Goal: Task Accomplishment & Management: Complete application form

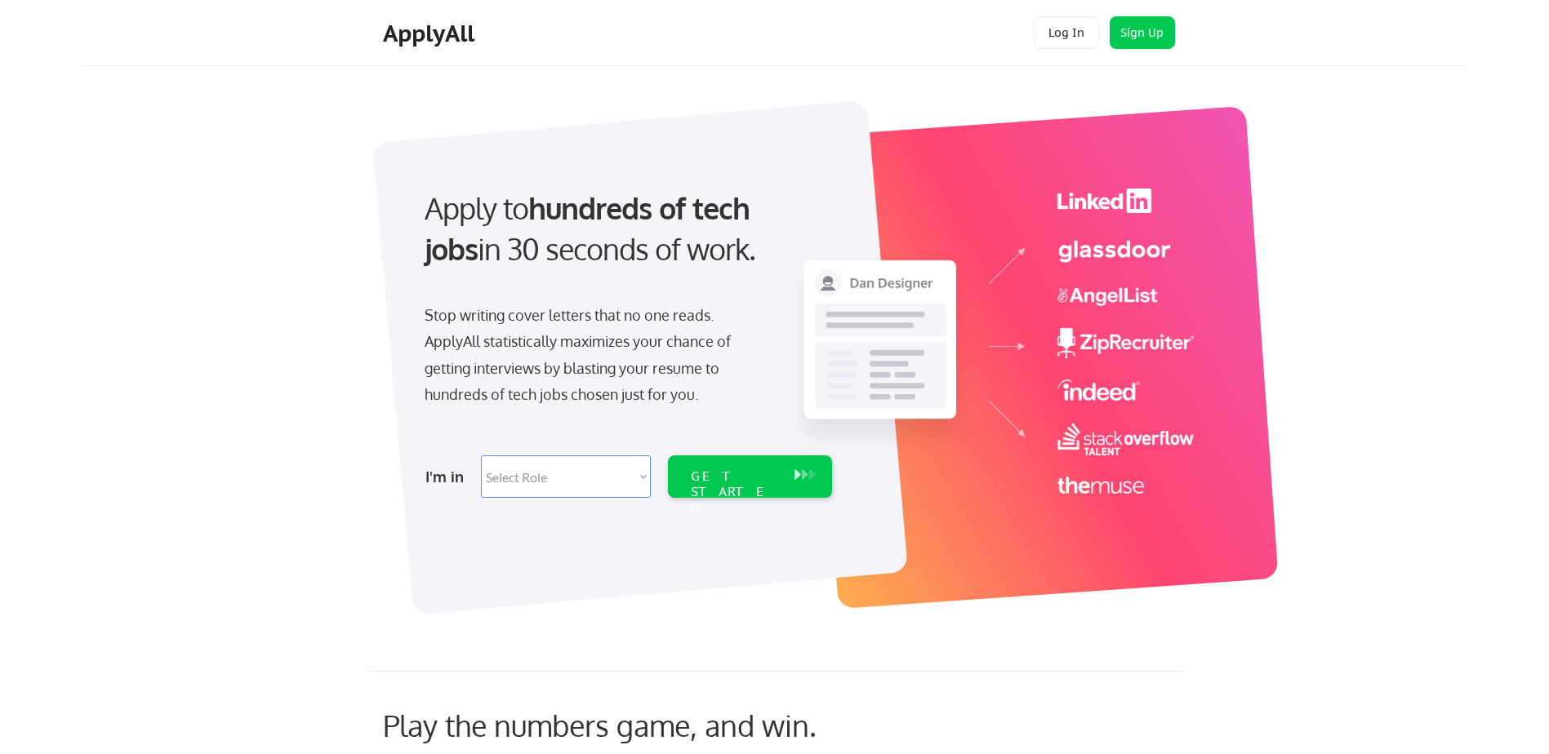
click at [636, 476] on select "Select Role Software Engineering Product Management Customer Success Sales UI/U…" at bounding box center [566, 477] width 170 height 42
select select ""hr_recruiting""
click at [481, 456] on select "Select Role Software Engineering Product Management Customer Success Sales UI/U…" at bounding box center [566, 477] width 170 height 42
select select ""hr_recruiting""
click at [736, 478] on div "GET STARTED" at bounding box center [734, 492] width 87 height 47
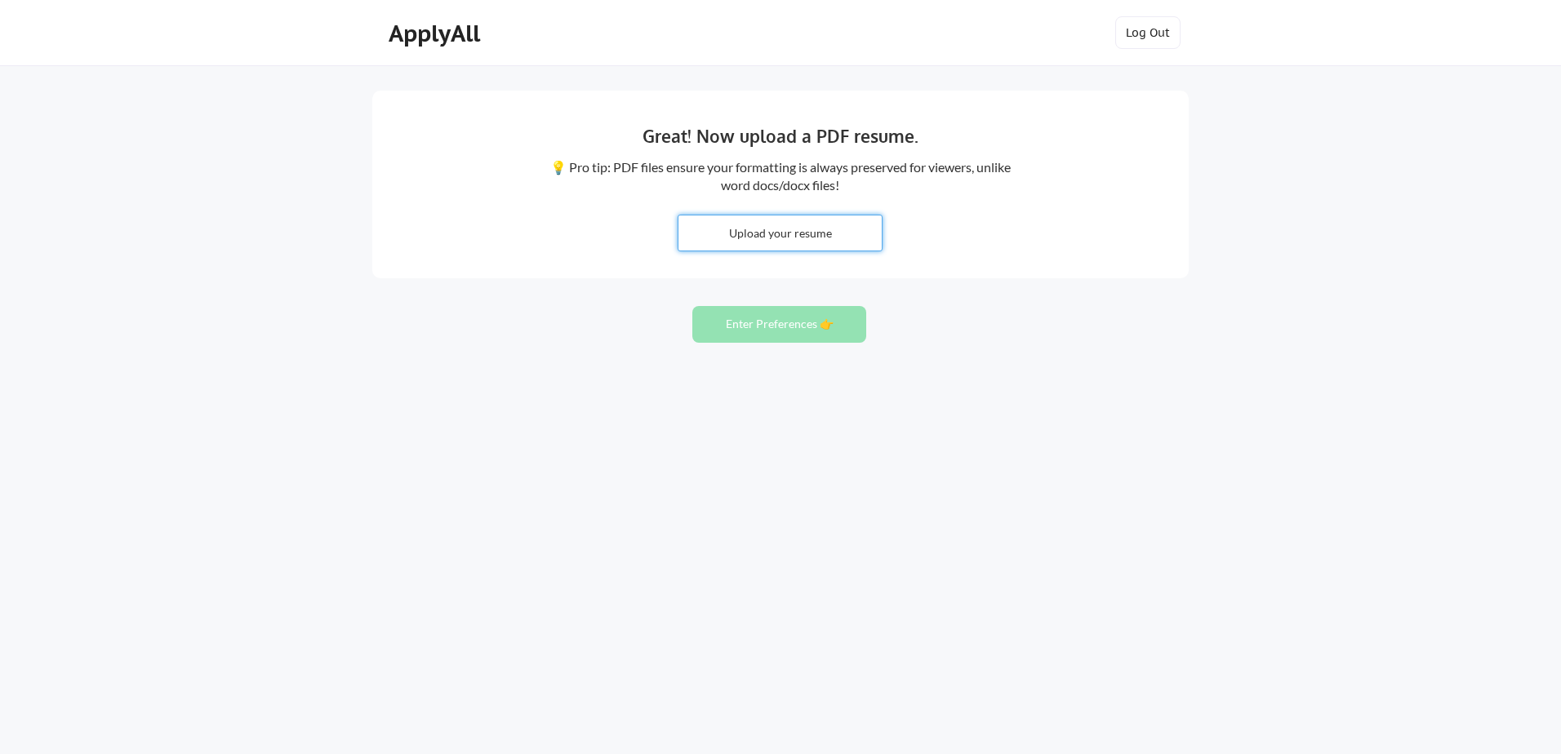
click at [771, 227] on input "file" at bounding box center [780, 233] width 203 height 35
click at [751, 241] on input "file" at bounding box center [780, 233] width 203 height 35
type input "C:\fakepath\Juan Ramirez Resume.pdf"
click at [776, 325] on button "Enter Preferences 👉" at bounding box center [779, 324] width 174 height 37
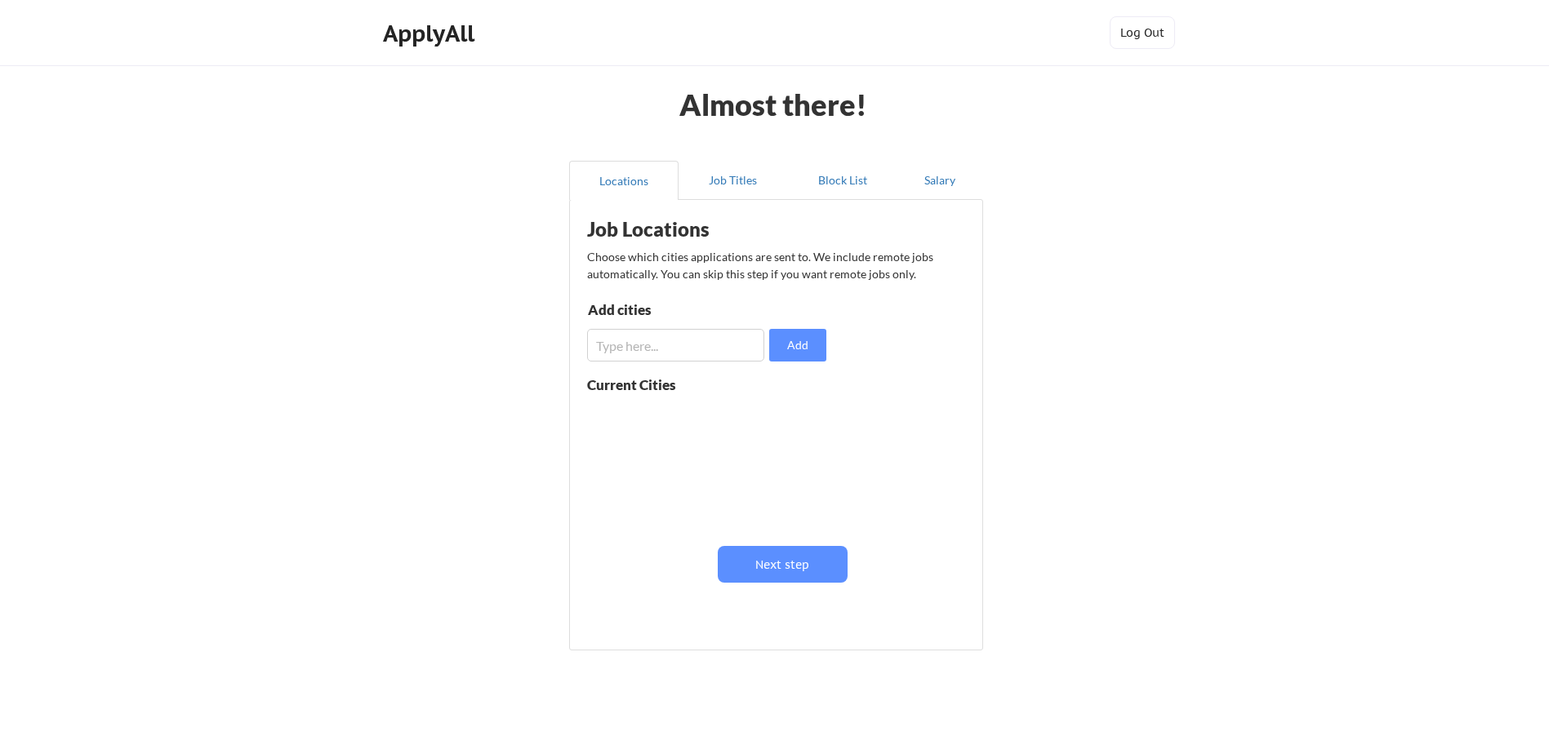
click at [630, 348] on input "input" at bounding box center [675, 345] width 177 height 33
click at [612, 349] on input "input" at bounding box center [675, 345] width 177 height 33
type input "Round Rock"
click at [796, 341] on button "Add" at bounding box center [797, 345] width 57 height 33
click at [647, 345] on input "input" at bounding box center [675, 345] width 177 height 33
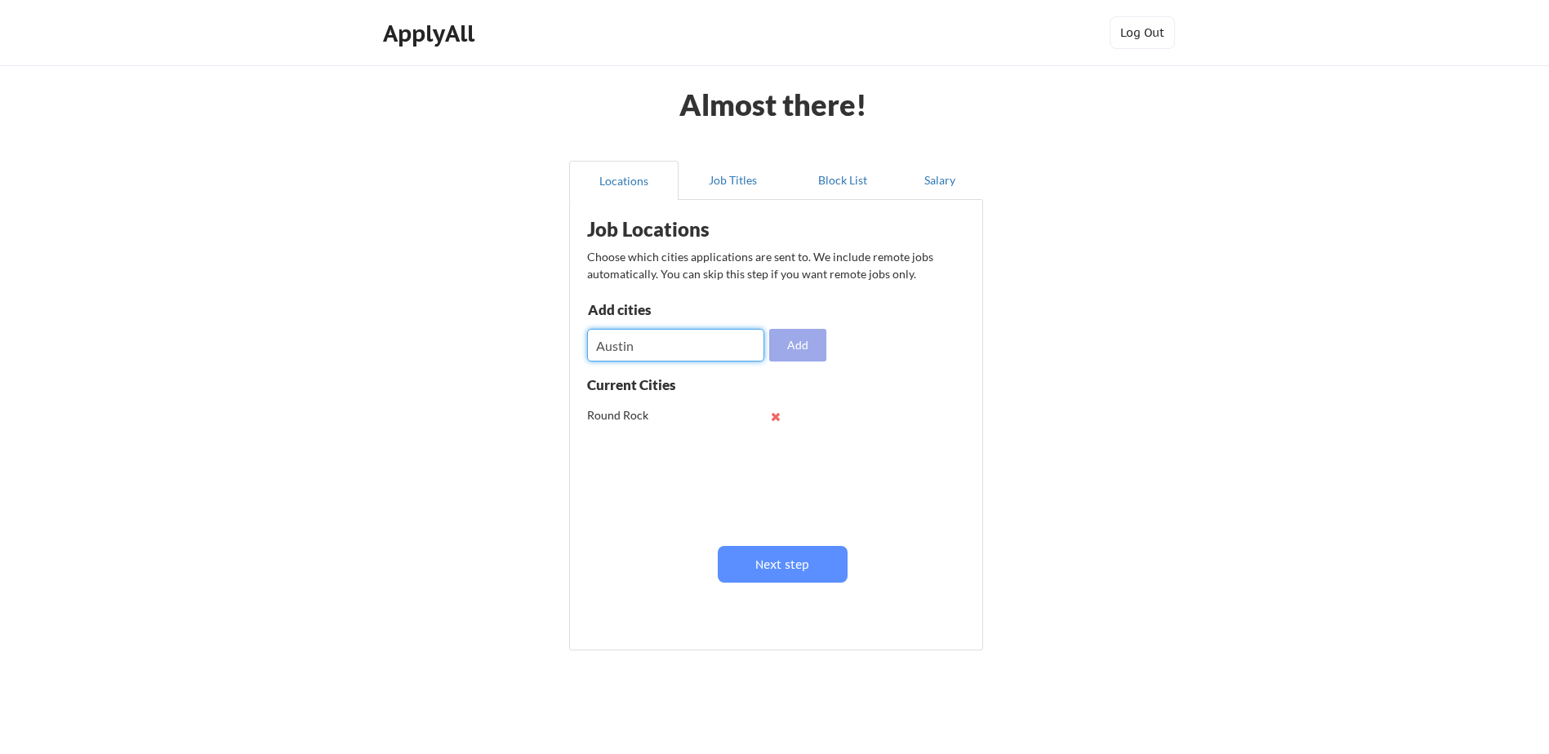
type input "Austin"
click at [788, 340] on button "Add" at bounding box center [797, 345] width 57 height 33
click at [645, 349] on input "input" at bounding box center [675, 345] width 177 height 33
type input "[GEOGRAPHIC_DATA]"
click at [803, 347] on button "Add" at bounding box center [797, 345] width 57 height 33
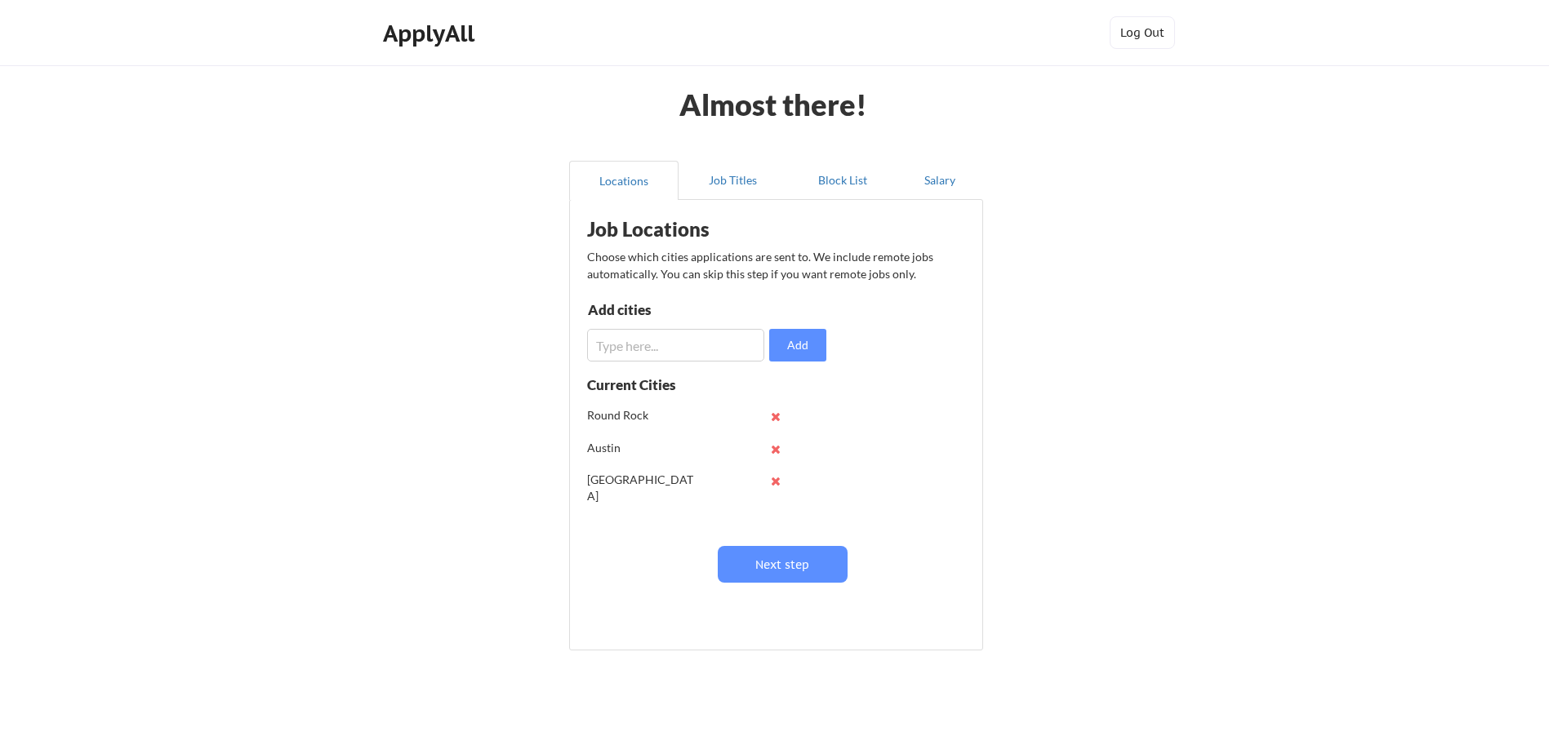
click at [665, 340] on input "input" at bounding box center [675, 345] width 177 height 33
type input "R"
type input "Pflugerville"
click at [792, 343] on button "Add" at bounding box center [797, 345] width 57 height 33
click at [780, 563] on button "Next step" at bounding box center [783, 564] width 130 height 37
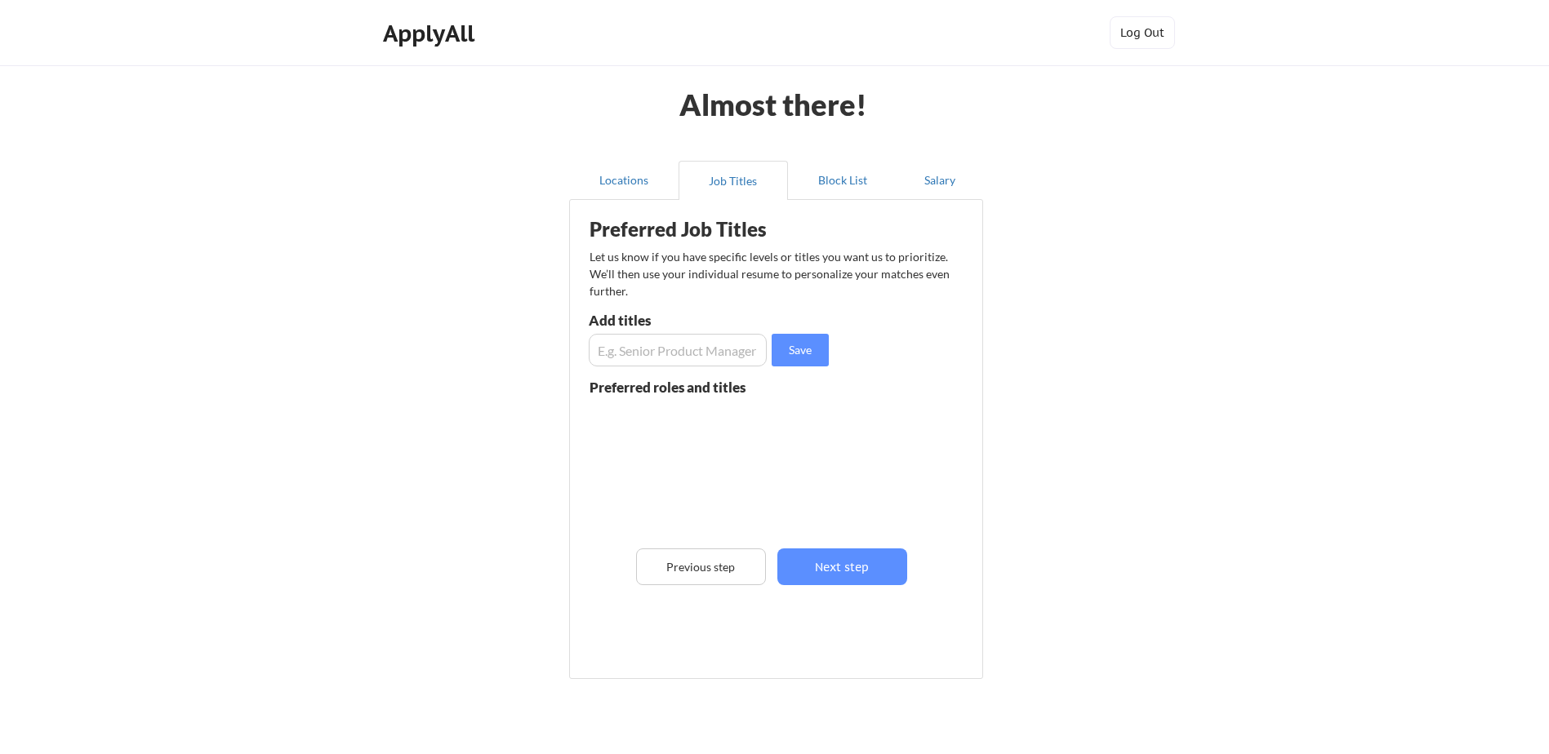
click at [631, 348] on input "input" at bounding box center [678, 350] width 178 height 33
type input "Recruiter"
click at [796, 345] on button "Save" at bounding box center [800, 350] width 57 height 33
click at [656, 351] on input "input" at bounding box center [678, 350] width 178 height 33
type input "Community Manager"
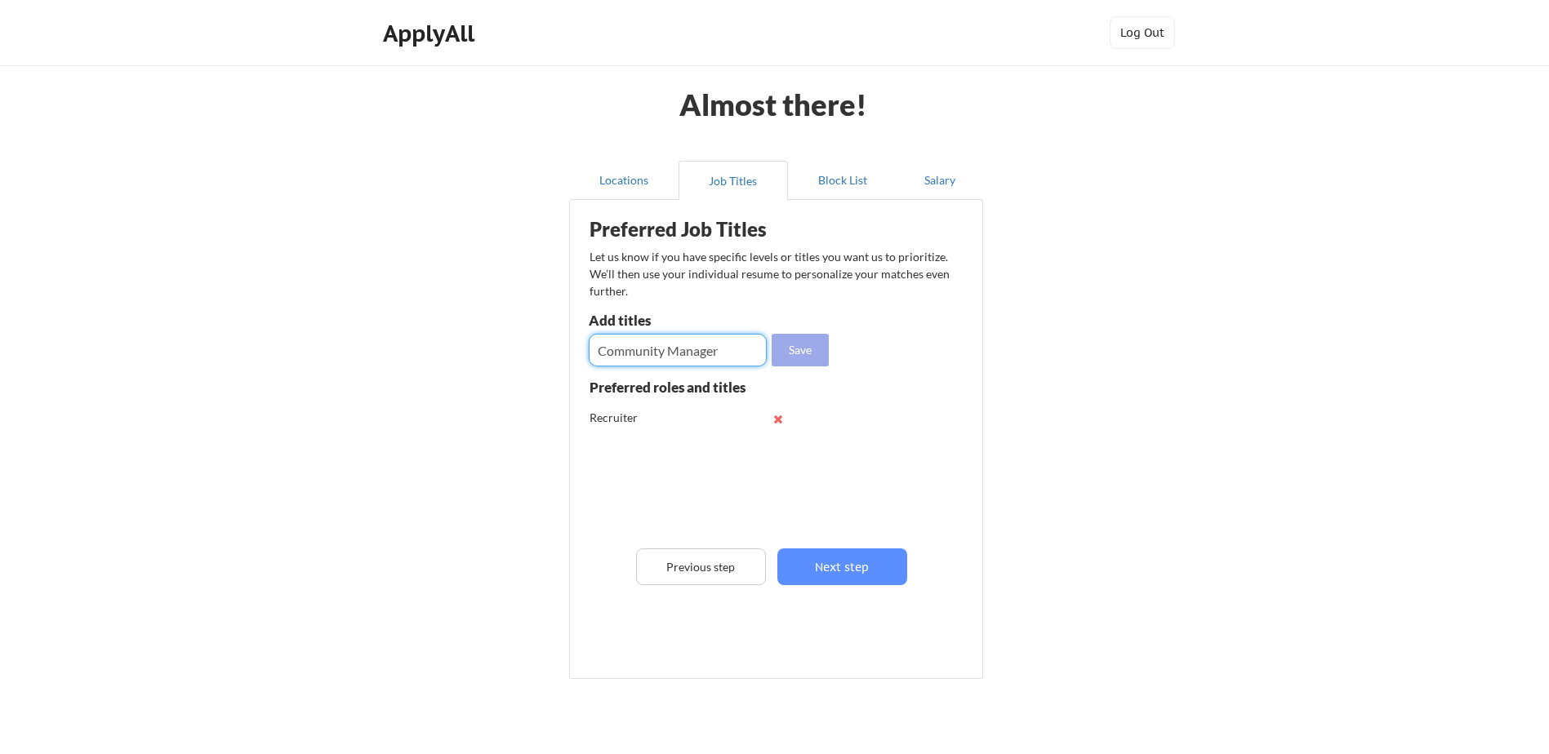
click at [805, 350] on button "Save" at bounding box center [800, 350] width 57 height 33
click at [660, 352] on input "input" at bounding box center [678, 350] width 178 height 33
type input "Talent Sourcing"
click at [810, 357] on button "Save" at bounding box center [800, 350] width 57 height 33
click at [629, 357] on input "input" at bounding box center [678, 350] width 178 height 33
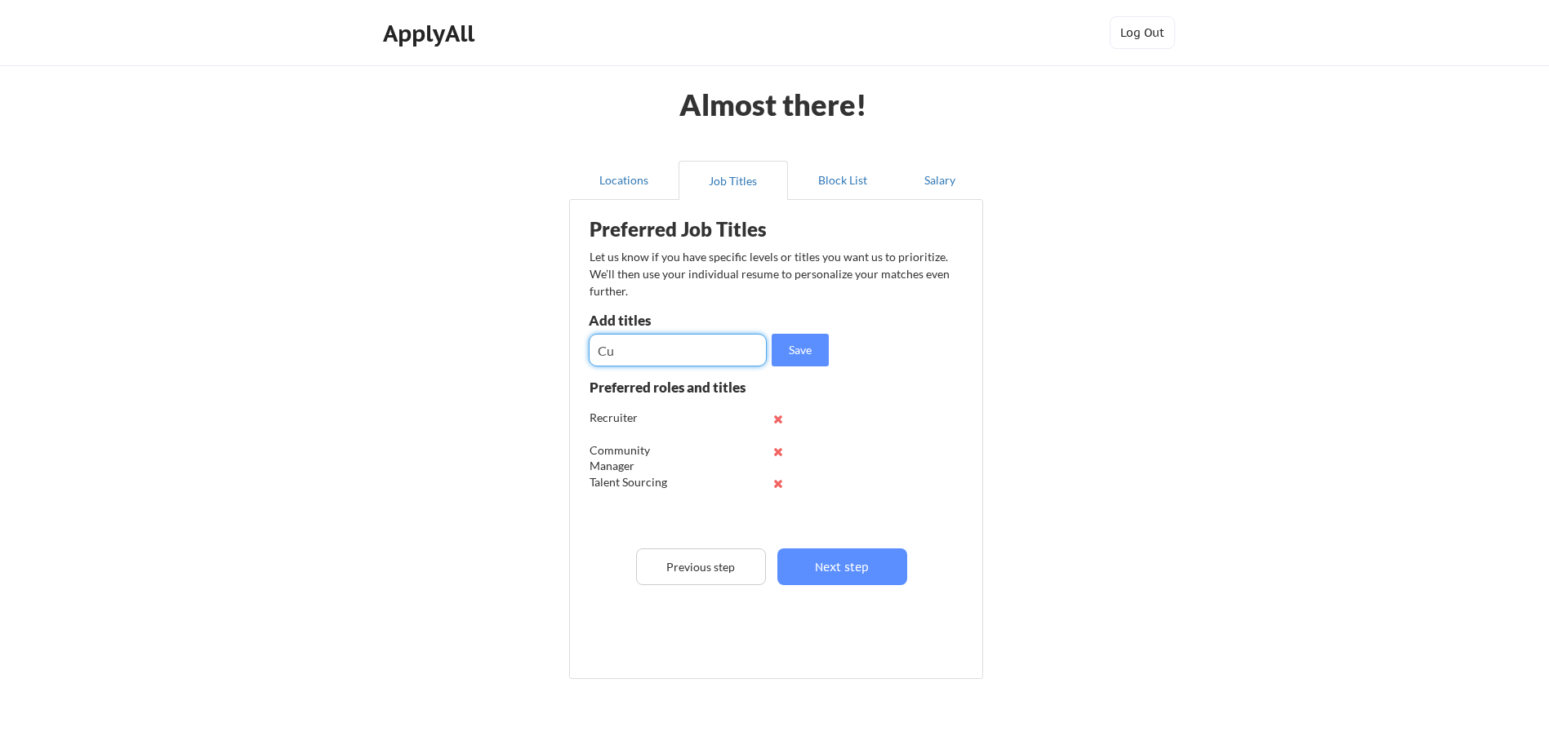
type input "C"
click at [837, 567] on button "Next step" at bounding box center [842, 567] width 130 height 37
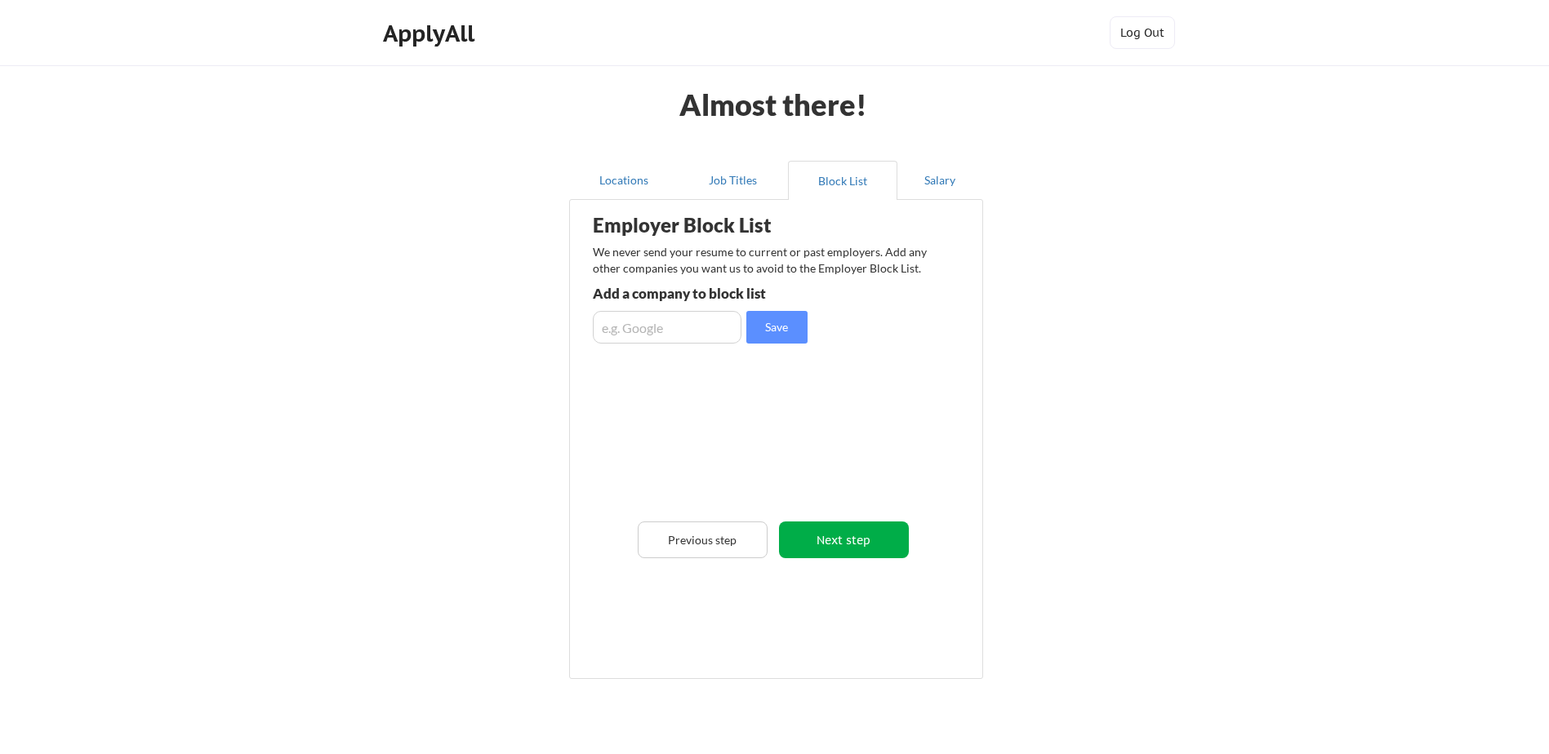
click at [830, 536] on button "Next step" at bounding box center [844, 540] width 130 height 37
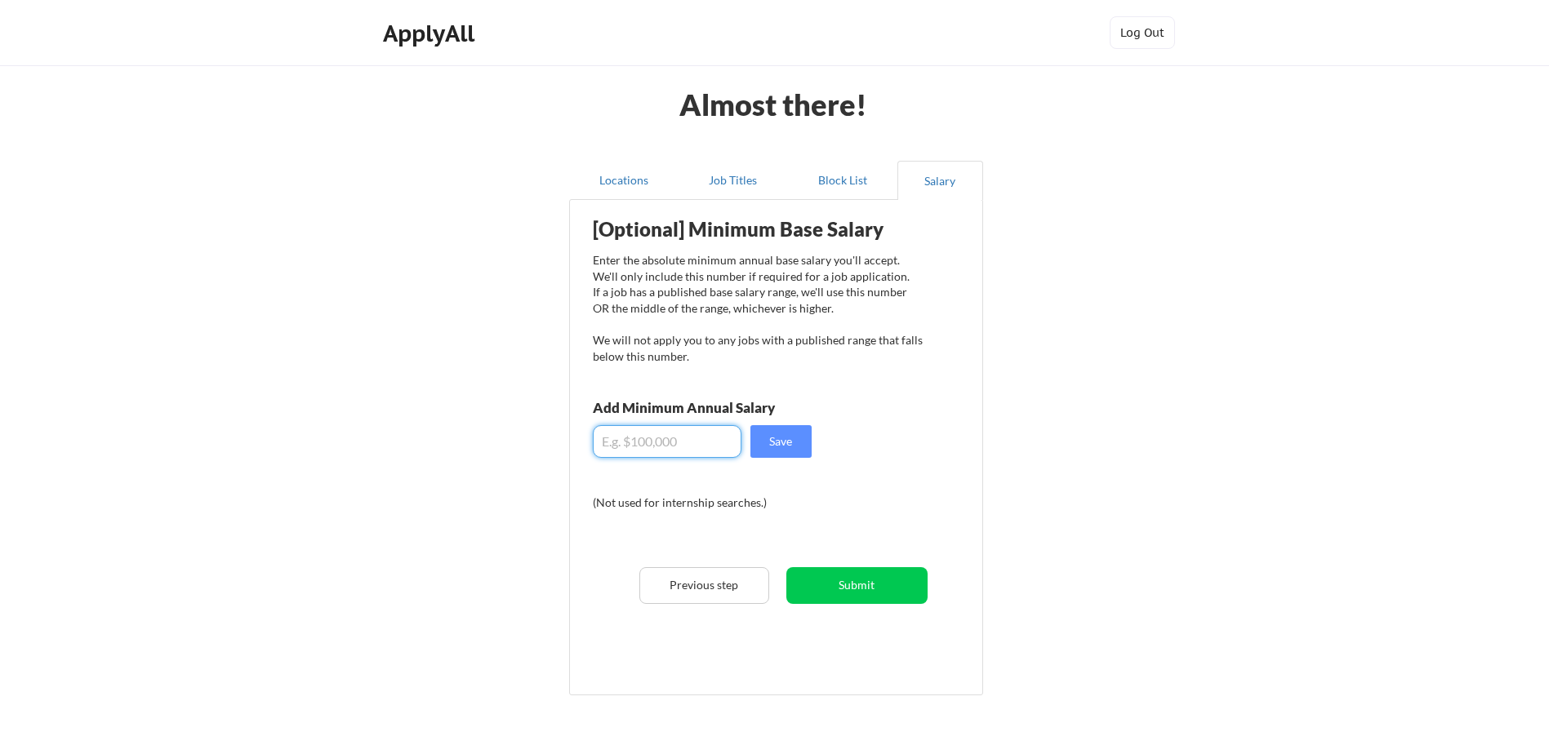
click at [647, 446] on input "input" at bounding box center [667, 441] width 149 height 33
type input "$75,000"
click at [787, 447] on button "Save" at bounding box center [780, 441] width 61 height 33
click at [874, 590] on button "Submit" at bounding box center [856, 585] width 141 height 37
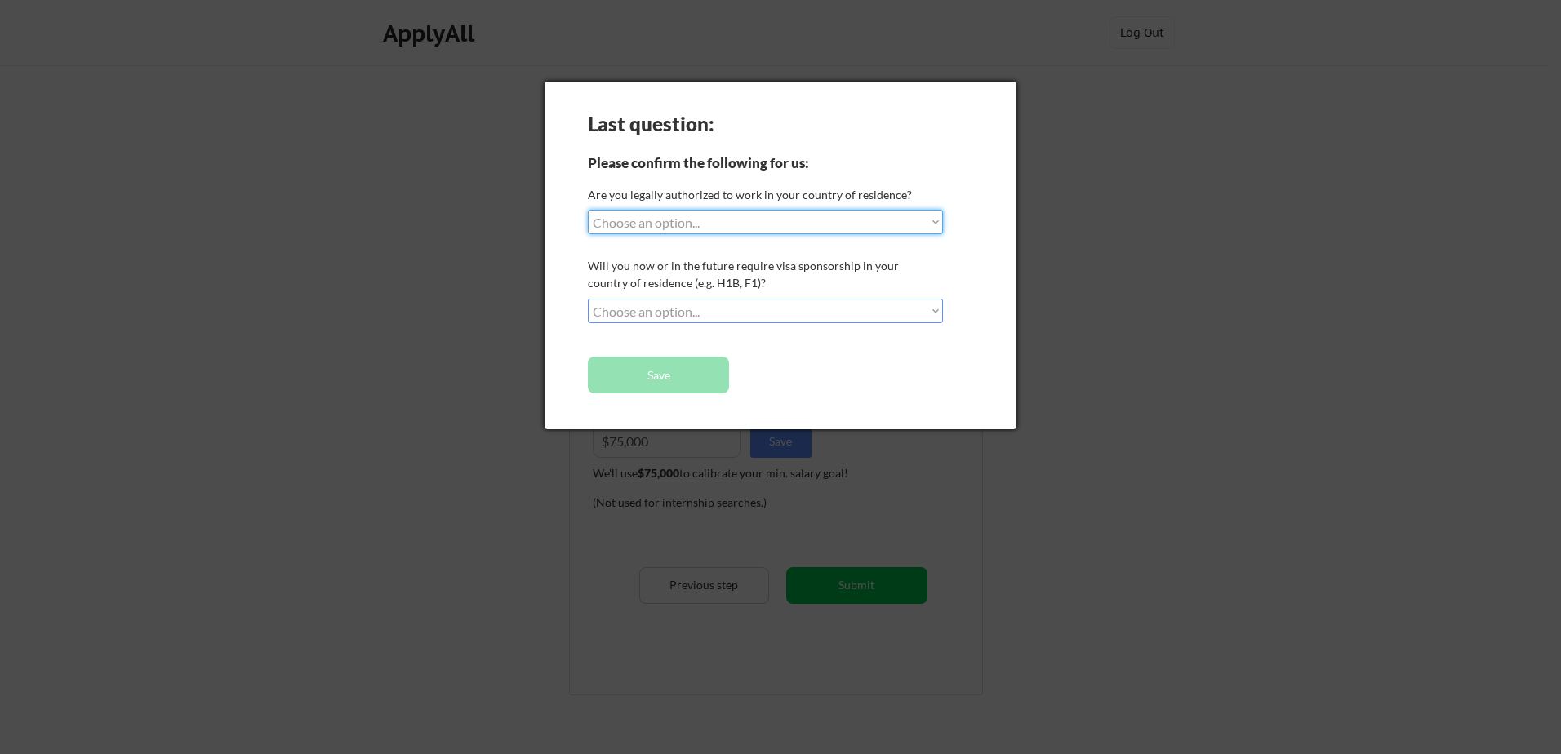
click at [652, 221] on select "Choose an option... Yes, I am a [DEMOGRAPHIC_DATA] Citizen Yes, I am a [DEMOGRA…" at bounding box center [765, 222] width 355 height 24
select select ""yes__i_am_a_[DEMOGRAPHIC_DATA]""
click at [588, 210] on select "Choose an option... Yes, I am a [DEMOGRAPHIC_DATA] Citizen Yes, I am a [DEMOGRA…" at bounding box center [765, 222] width 355 height 24
click at [632, 309] on select "Choose an option... No, I will not need sponsorship Yes, I will need sponsorship" at bounding box center [765, 311] width 355 height 24
select select ""no__i_will_not_need_sponsorship""
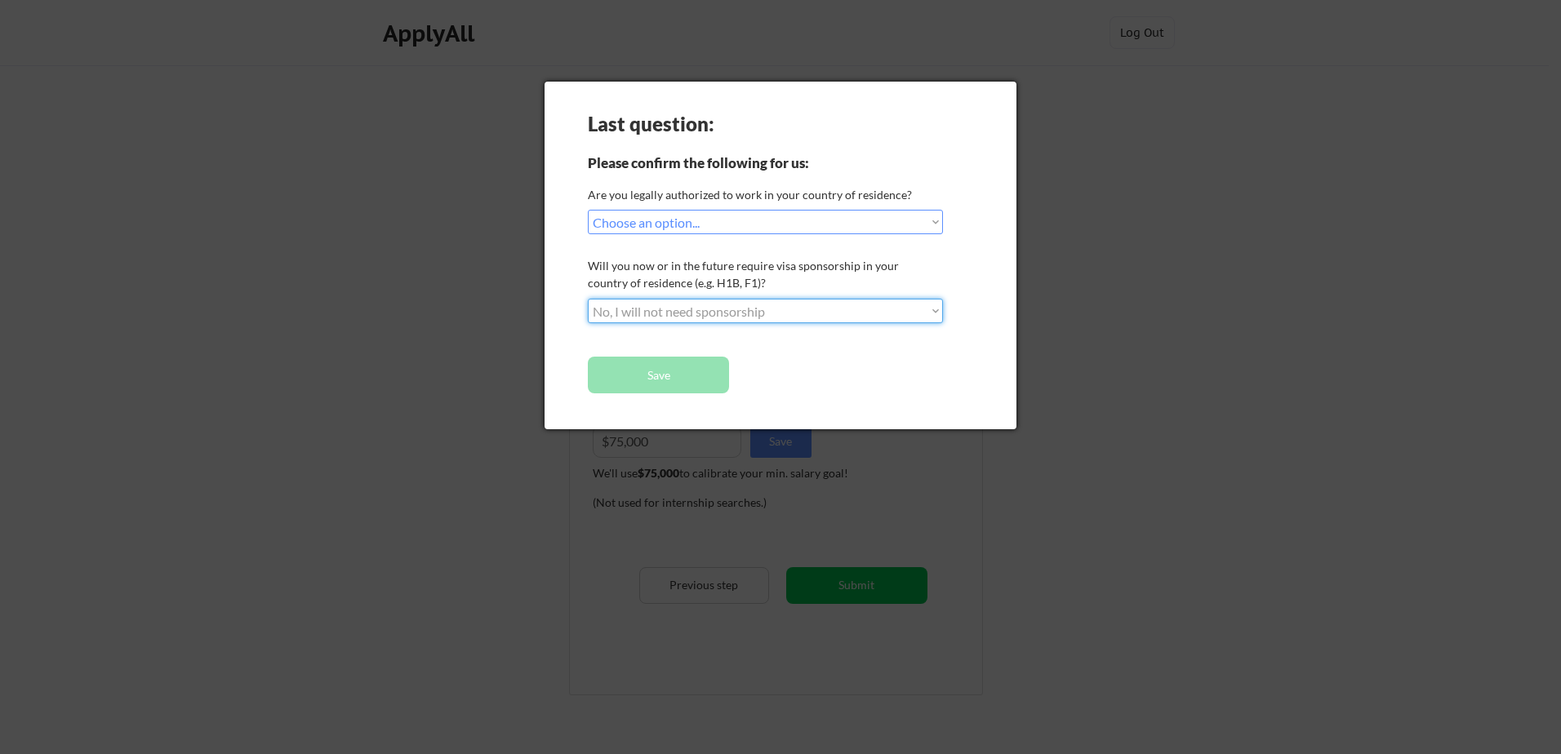
click at [588, 299] on select "Choose an option... No, I will not need sponsorship Yes, I will need sponsorship" at bounding box center [765, 311] width 355 height 24
click at [654, 372] on button "Save" at bounding box center [658, 375] width 141 height 37
